Goal: Find specific page/section: Find specific page/section

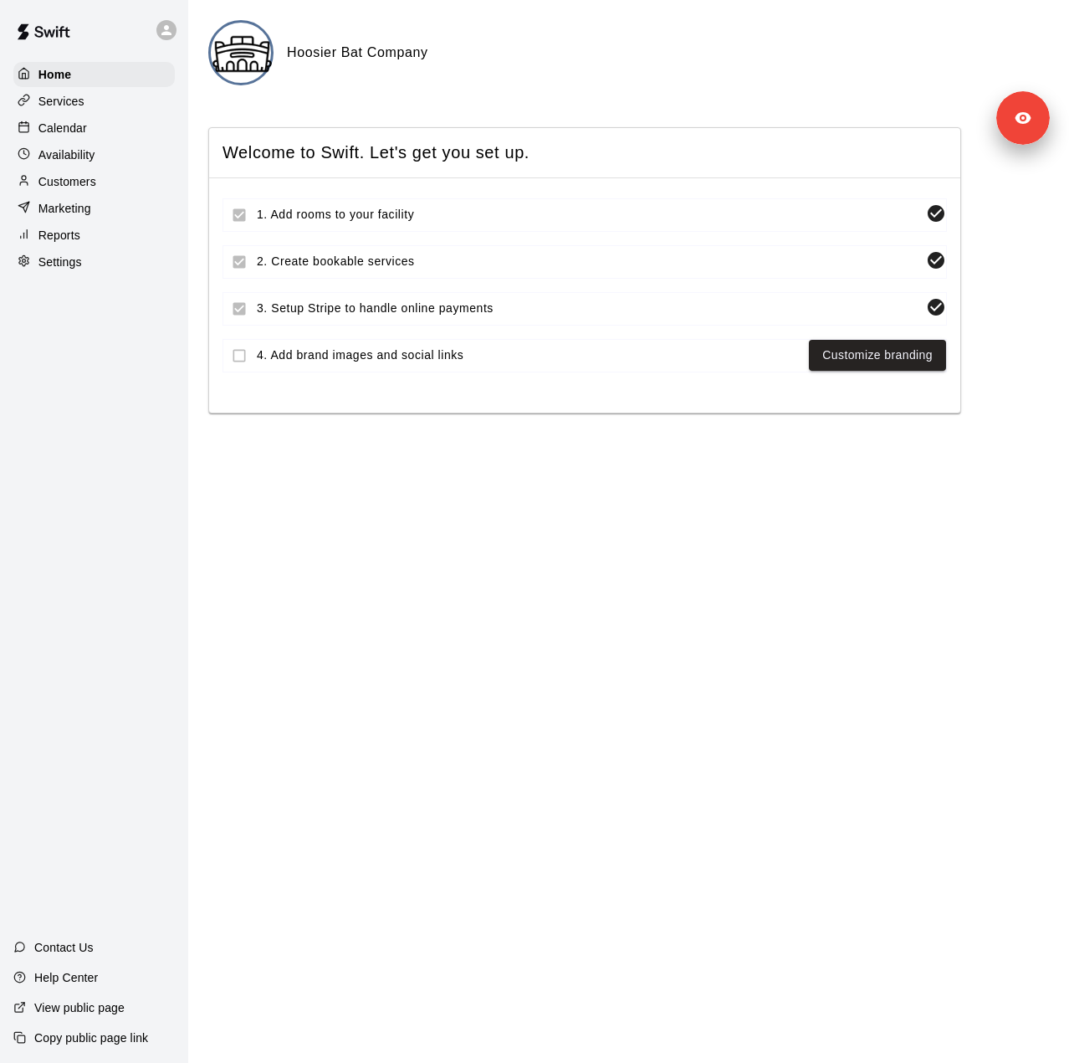
click at [89, 111] on div "Services" at bounding box center [93, 101] width 161 height 25
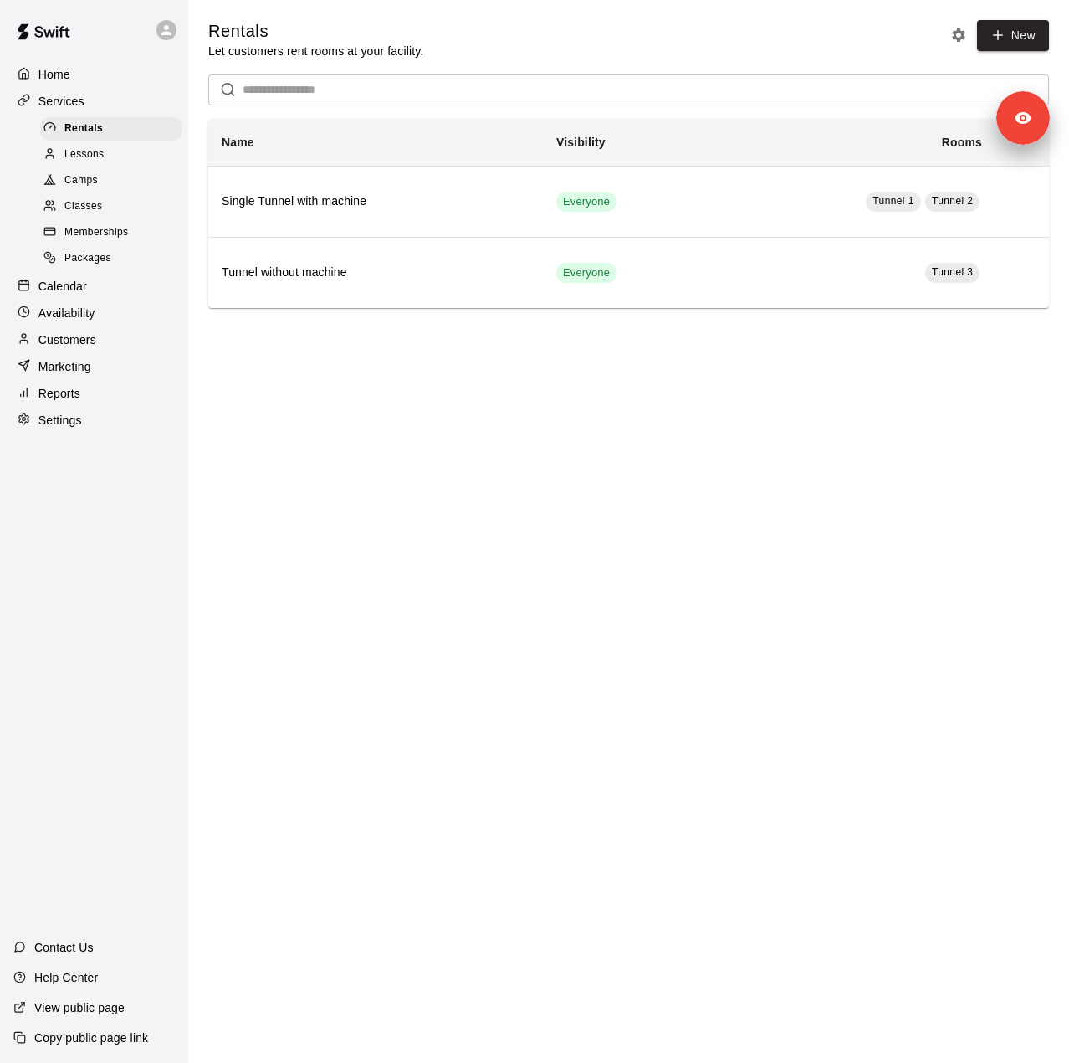
click at [100, 150] on span "Lessons" at bounding box center [84, 154] width 40 height 17
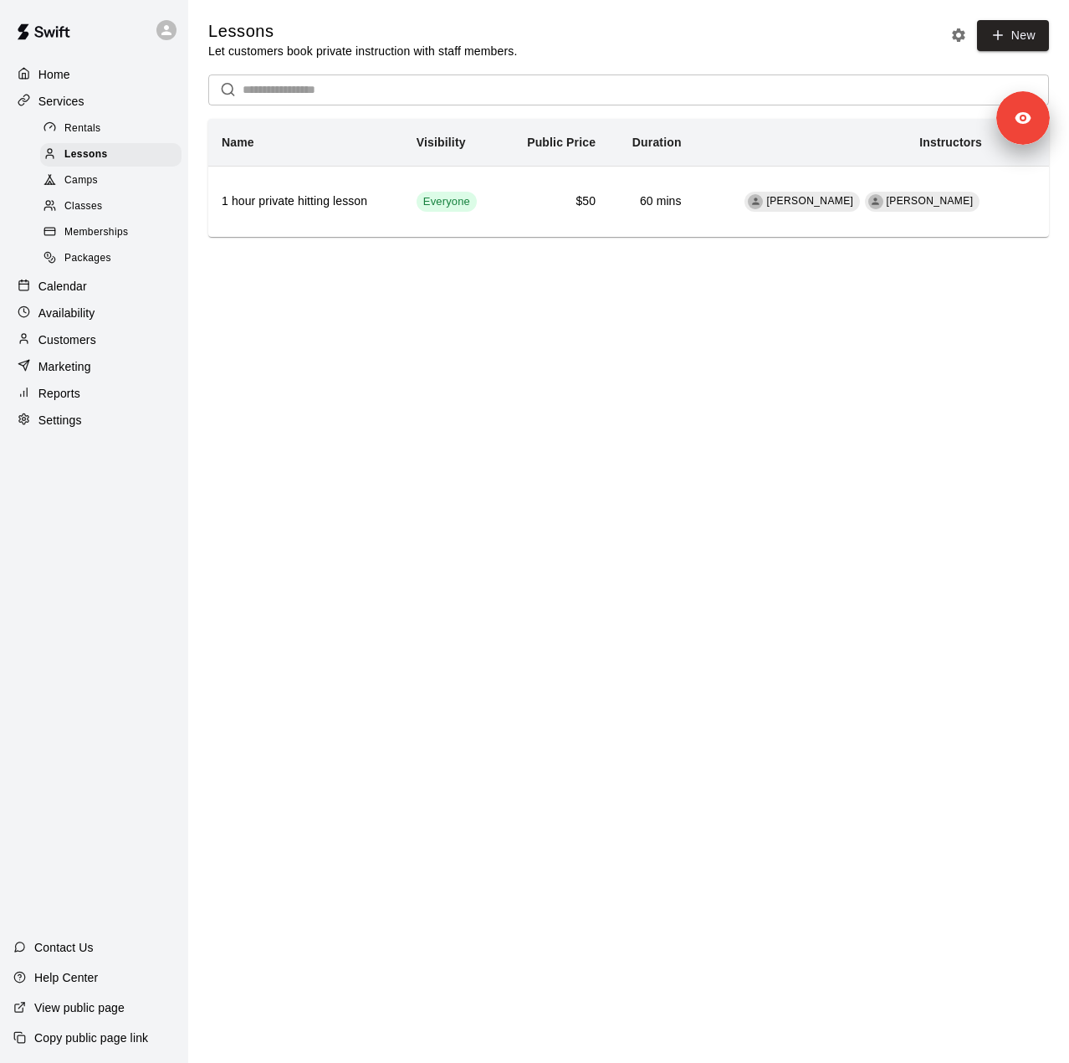
click at [107, 187] on div "Camps" at bounding box center [110, 180] width 141 height 23
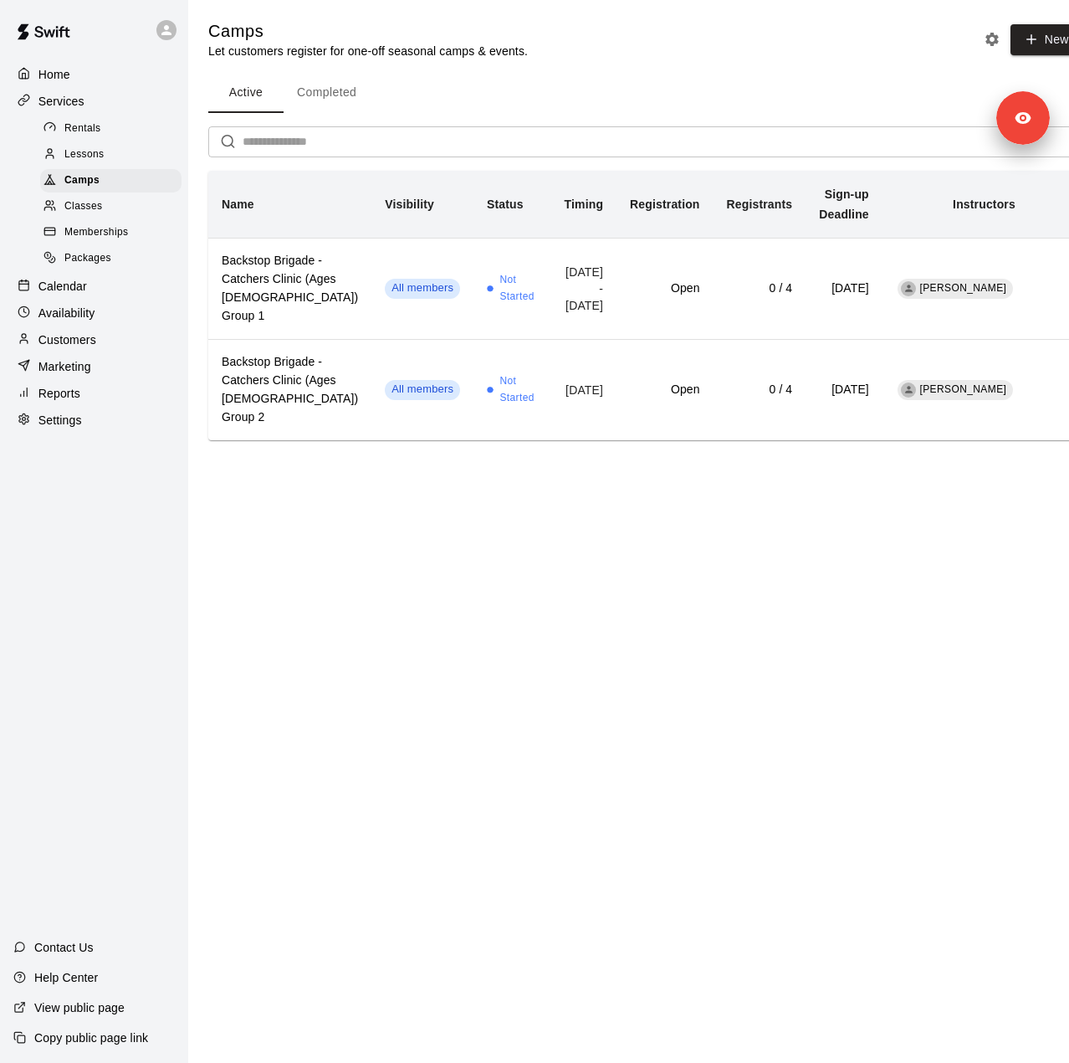
click at [100, 215] on span "Classes" at bounding box center [83, 206] width 38 height 17
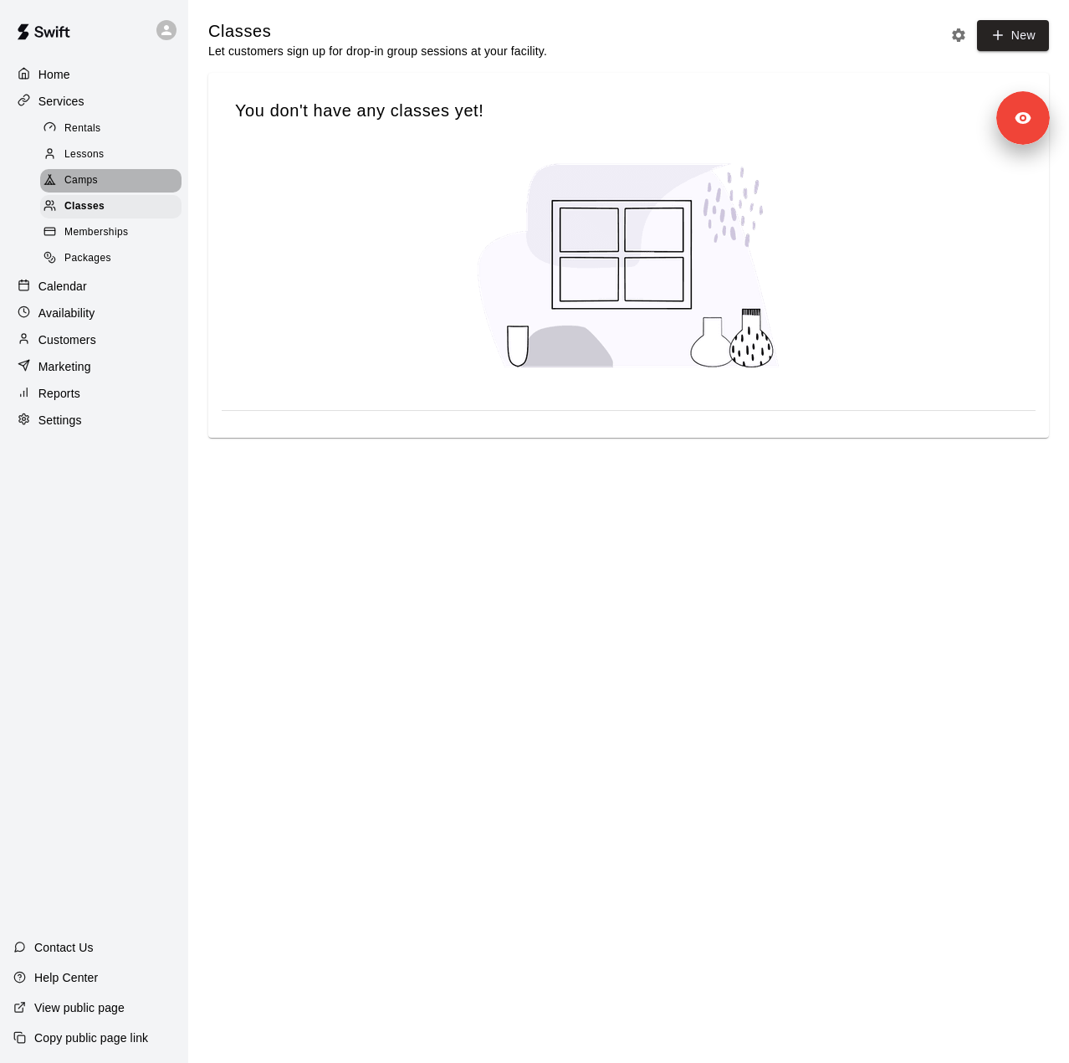
click at [97, 189] on div "Camps" at bounding box center [110, 180] width 141 height 23
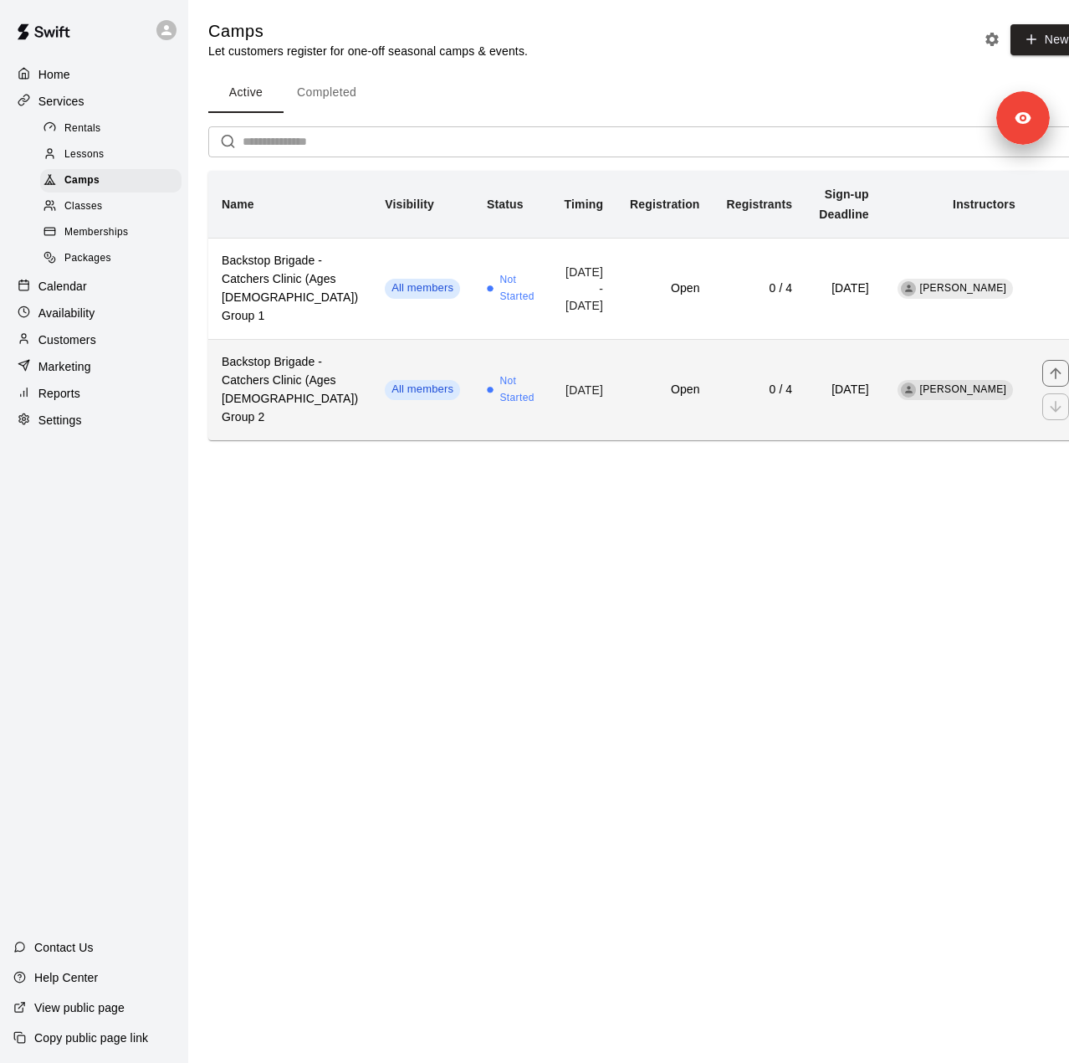
click at [586, 371] on td "[DATE]" at bounding box center [584, 389] width 66 height 100
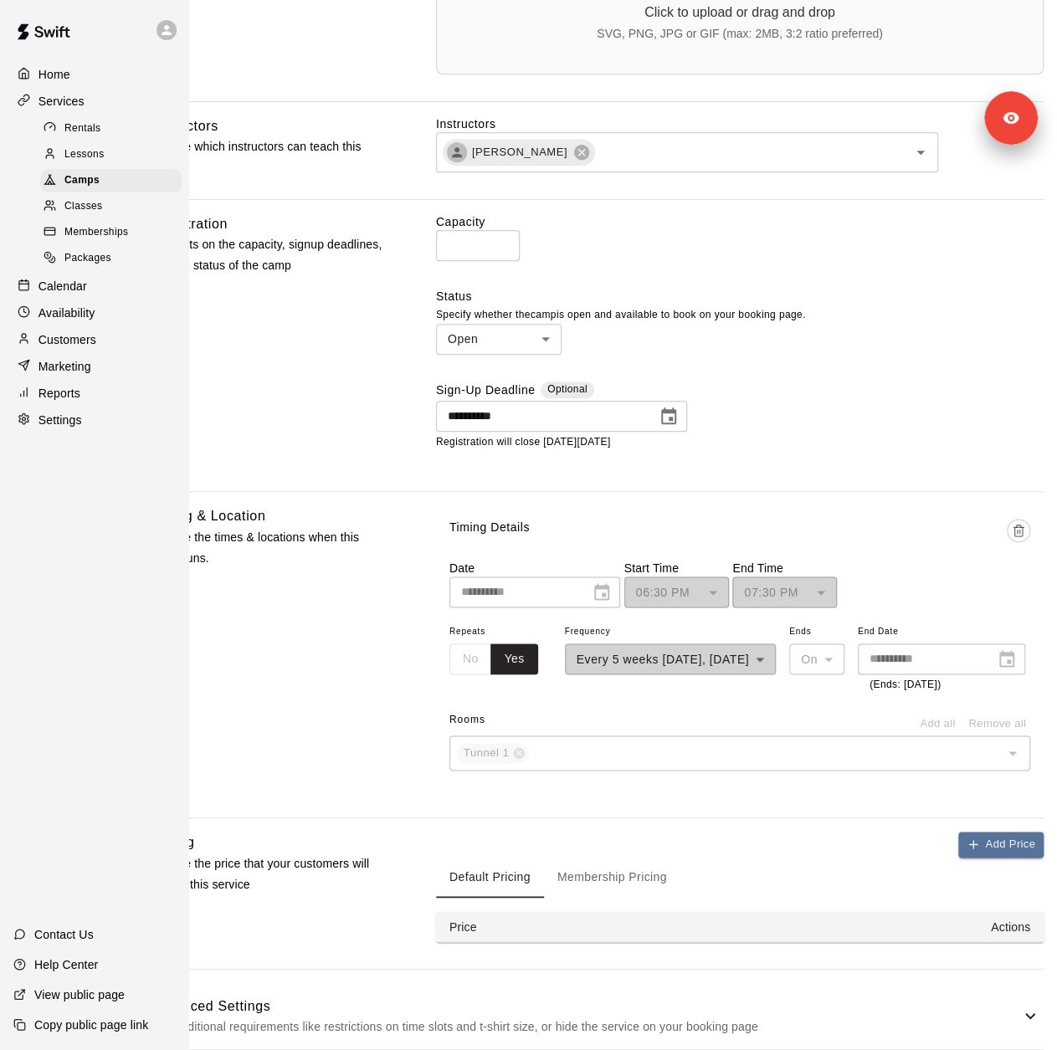
scroll to position [669, 92]
